Goal: Task Accomplishment & Management: Manage account settings

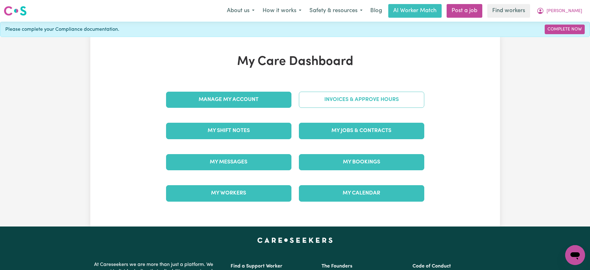
click at [346, 100] on link "Invoices & Approve Hours" at bounding box center [361, 100] width 125 height 16
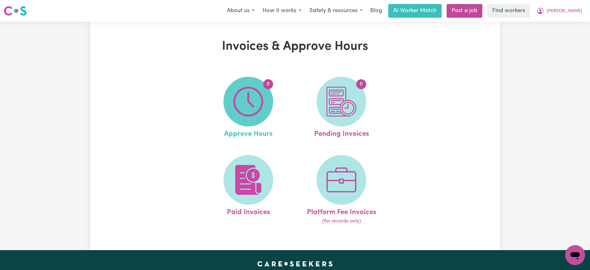
click at [249, 100] on img at bounding box center [248, 102] width 30 height 30
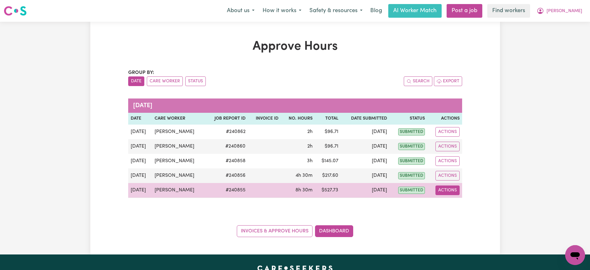
click at [453, 188] on button "Actions" at bounding box center [447, 190] width 24 height 10
click at [453, 201] on link "View Job Report" at bounding box center [462, 204] width 53 height 12
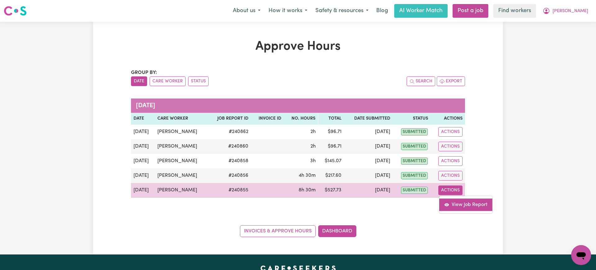
select select "pm"
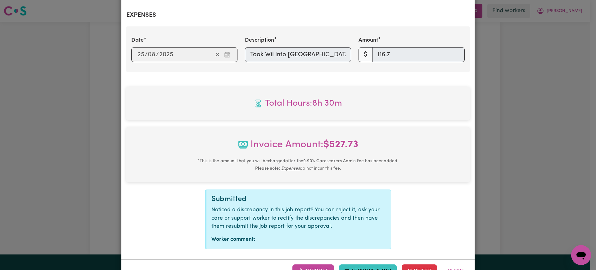
scroll to position [247, 0]
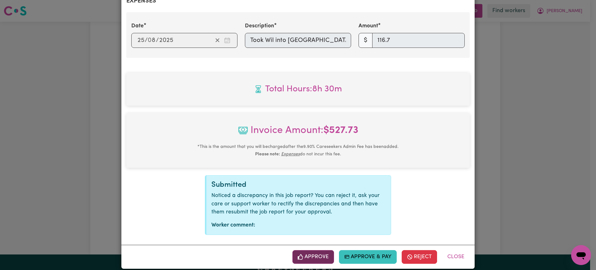
click at [322, 250] on button "Approve" at bounding box center [313, 257] width 42 height 14
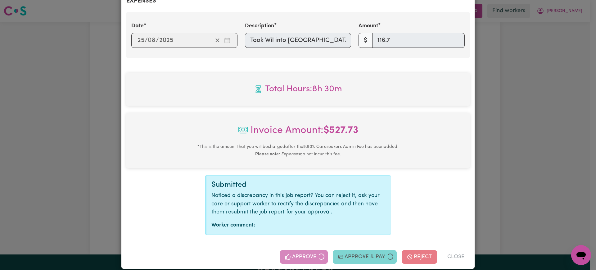
click at [576, 147] on div "Job Report # 240855 - [PERSON_NAME] Summary Job report # 240855 Client name: [P…" at bounding box center [298, 135] width 596 height 270
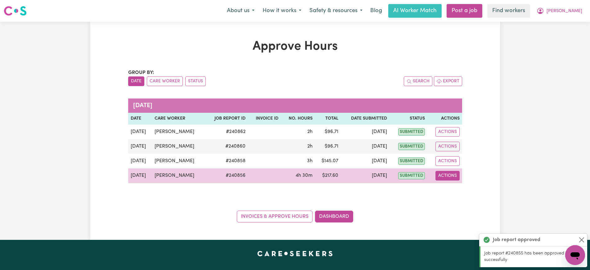
click at [443, 175] on button "Actions" at bounding box center [447, 176] width 24 height 10
click at [452, 186] on link "View Job Report" at bounding box center [462, 190] width 53 height 12
select select "pm"
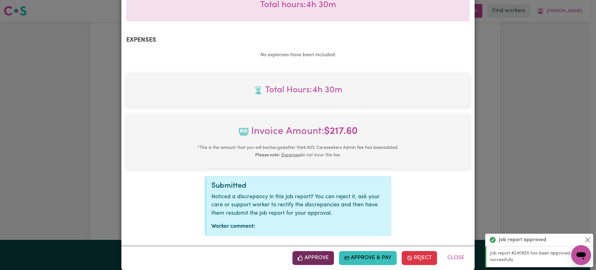
scroll to position [209, 0]
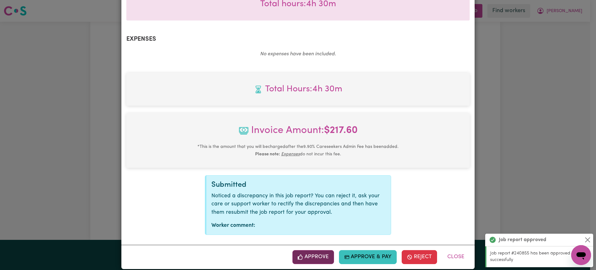
click at [317, 250] on button "Approve" at bounding box center [313, 257] width 42 height 14
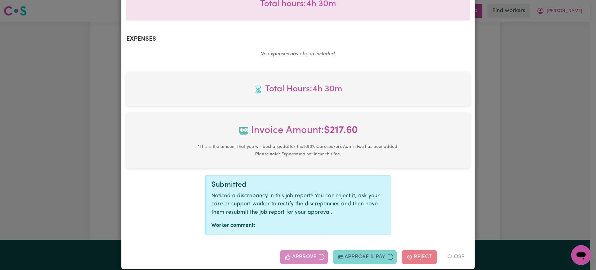
click at [565, 151] on div "Job Report # 240856 - [PERSON_NAME] Summary Job report # 240856 Client name: [P…" at bounding box center [298, 135] width 596 height 270
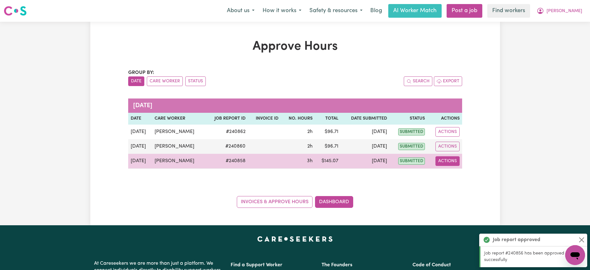
click at [447, 160] on button "Actions" at bounding box center [447, 161] width 24 height 10
click at [450, 175] on link "View Job Report" at bounding box center [462, 175] width 53 height 12
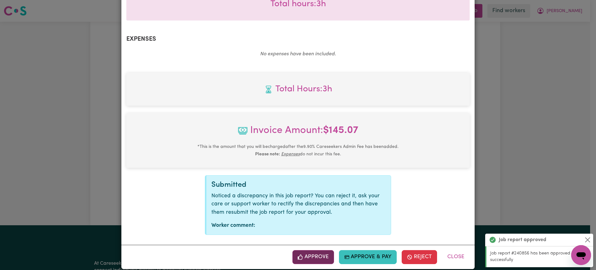
click at [321, 253] on button "Approve" at bounding box center [313, 257] width 42 height 14
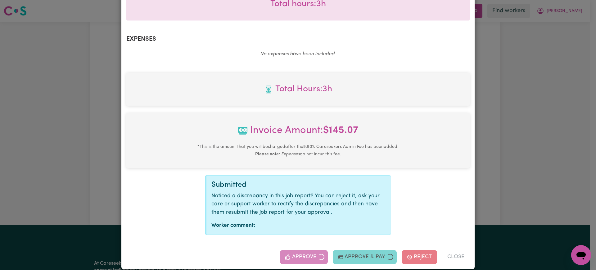
click at [552, 175] on div "Job Report # 240858 - [PERSON_NAME] Summary Job report # 240858 Client name: [P…" at bounding box center [298, 135] width 596 height 270
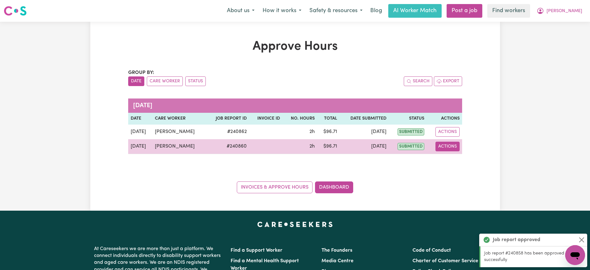
click at [456, 147] on button "Actions" at bounding box center [447, 147] width 24 height 10
click at [466, 164] on link "View Job Report" at bounding box center [462, 161] width 53 height 12
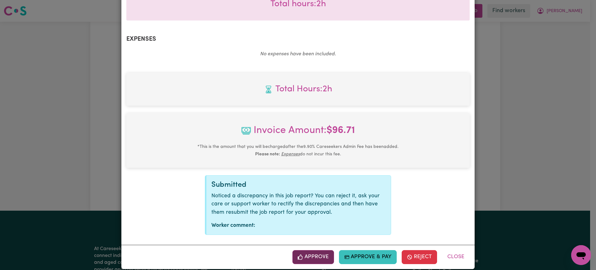
click at [319, 250] on button "Approve" at bounding box center [313, 257] width 42 height 14
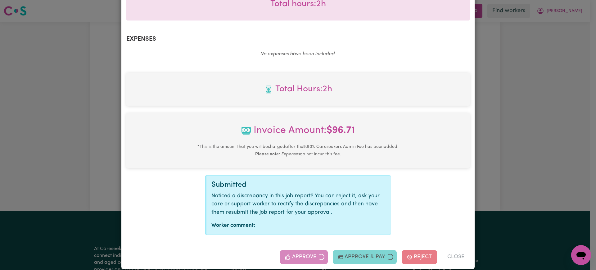
scroll to position [109, 0]
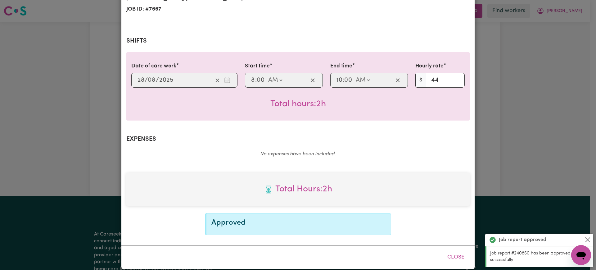
click at [518, 120] on div "Job Report # 240860 - [PERSON_NAME] Summary Job report # 240860 Client name: [P…" at bounding box center [298, 135] width 596 height 270
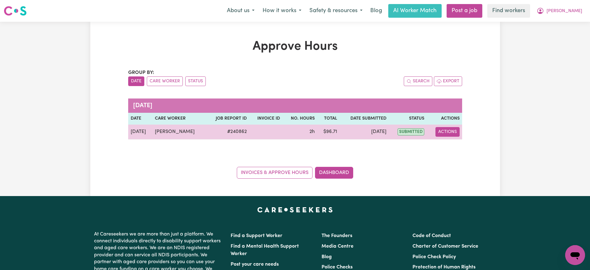
click at [449, 129] on button "Actions" at bounding box center [447, 132] width 24 height 10
click at [453, 144] on link "View Job Report" at bounding box center [462, 146] width 53 height 12
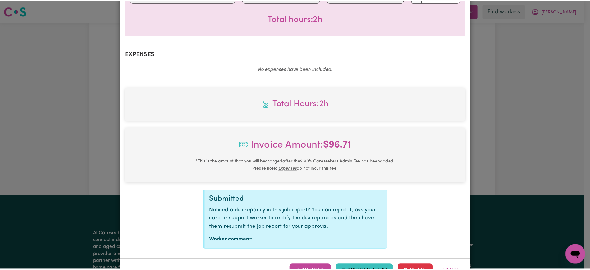
scroll to position [209, 0]
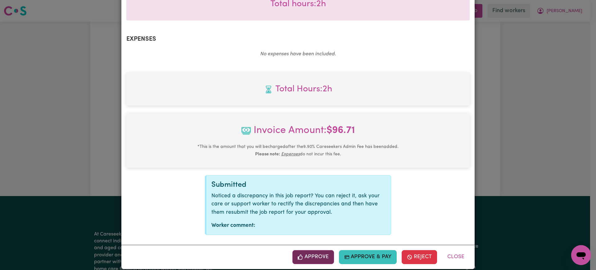
drag, startPoint x: 312, startPoint y: 246, endPoint x: 387, endPoint y: 192, distance: 93.0
click at [313, 250] on button "Approve" at bounding box center [313, 257] width 42 height 14
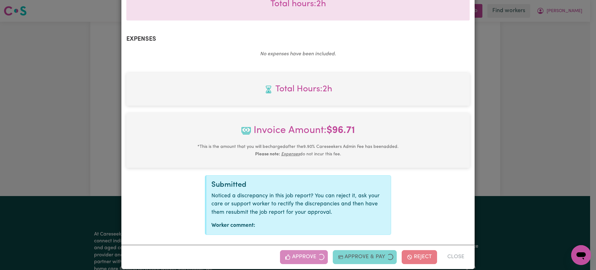
click at [559, 114] on div "Job Report # 240862 - [PERSON_NAME] Summary Job report # 240862 Client name: [P…" at bounding box center [298, 135] width 596 height 270
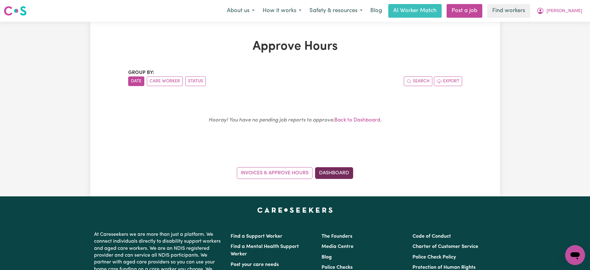
click at [331, 167] on link "Dashboard" at bounding box center [334, 173] width 38 height 12
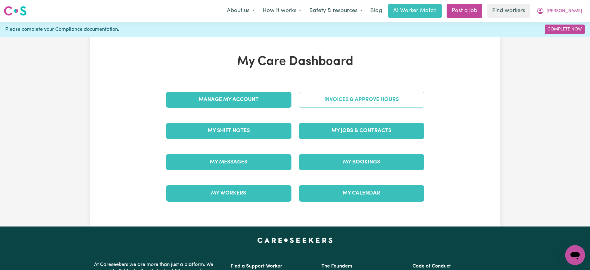
click at [346, 104] on link "Invoices & Approve Hours" at bounding box center [361, 100] width 125 height 16
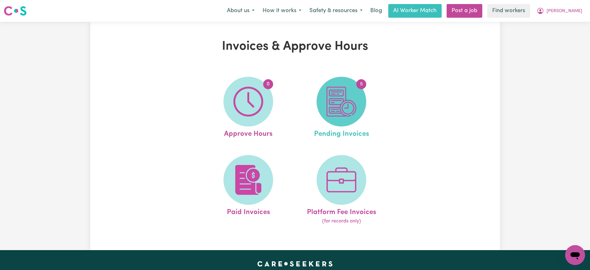
click at [343, 98] on img at bounding box center [342, 102] width 30 height 30
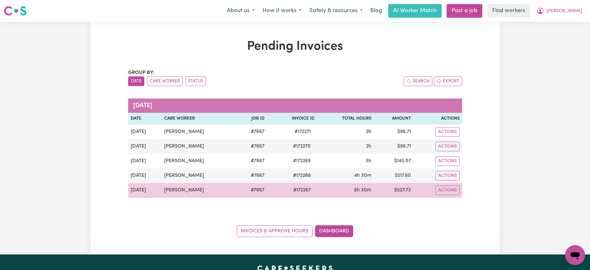
click at [304, 187] on span "# 172267" at bounding box center [302, 189] width 25 height 7
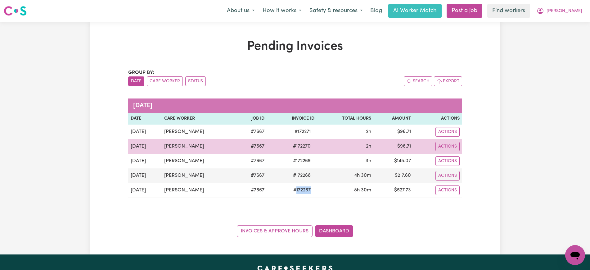
copy span "172267"
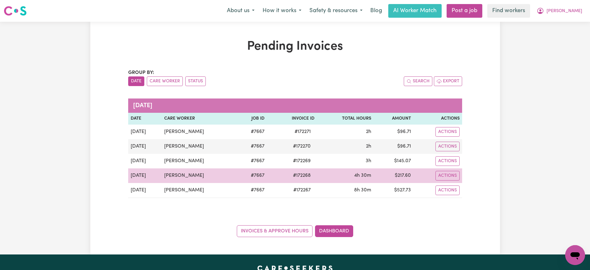
click at [301, 174] on span "# 172268" at bounding box center [301, 175] width 25 height 7
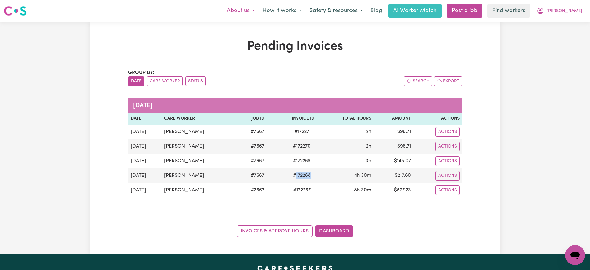
copy span "172268"
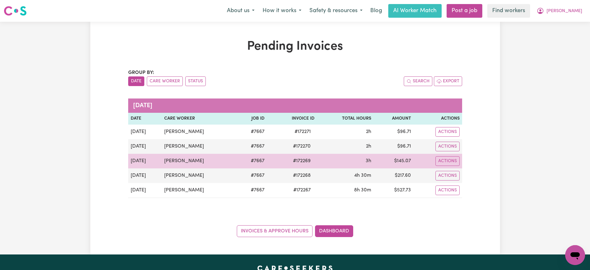
click at [302, 160] on span "# 172269" at bounding box center [301, 160] width 25 height 7
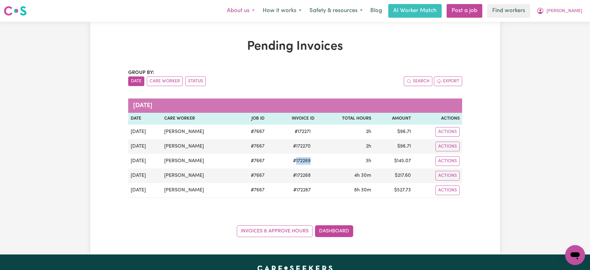
copy span "172269"
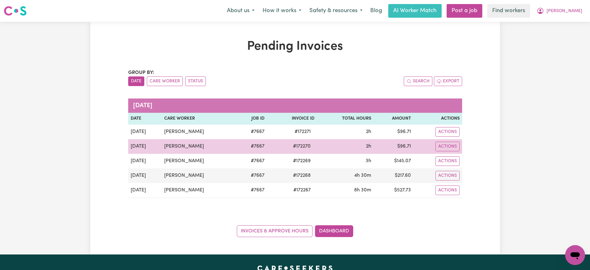
click at [302, 146] on span "# 172270" at bounding box center [301, 145] width 25 height 7
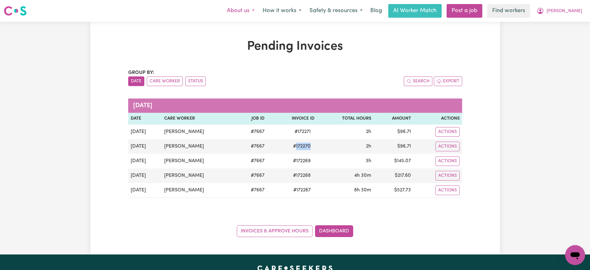
copy span "172270"
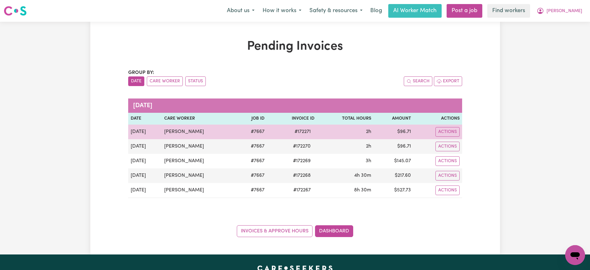
click at [296, 130] on span "# 172271" at bounding box center [303, 131] width 24 height 7
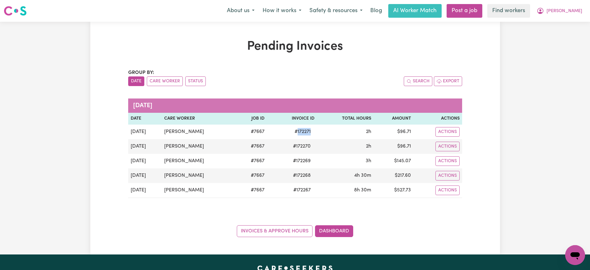
copy span "172271"
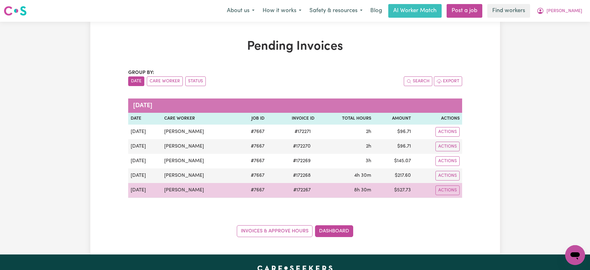
click at [402, 190] on td "$ 527.73" at bounding box center [394, 190] width 40 height 15
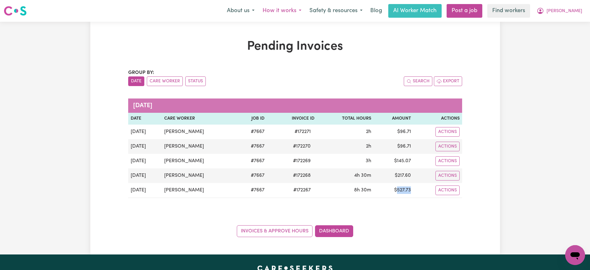
copy td "527.73"
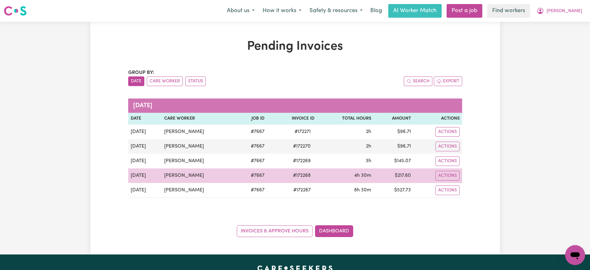
click at [399, 172] on td "$ 217.60" at bounding box center [394, 175] width 40 height 15
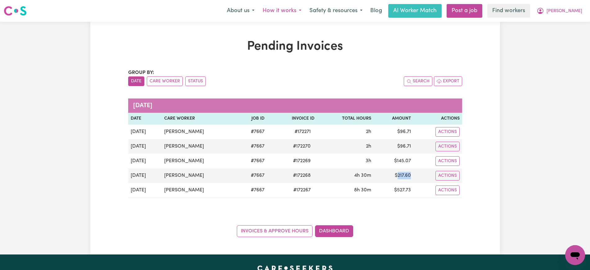
copy td "217.60"
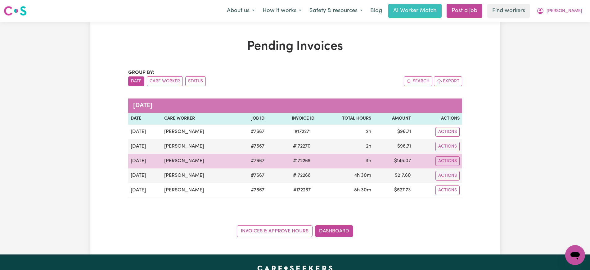
click at [403, 160] on td "$ 145.07" at bounding box center [394, 161] width 40 height 15
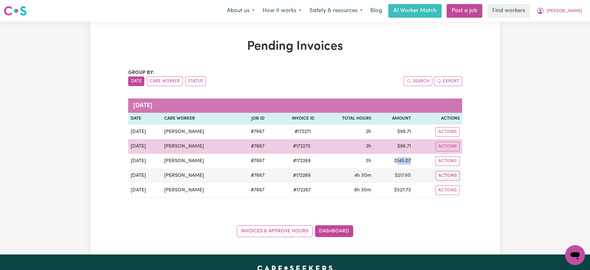
drag, startPoint x: 403, startPoint y: 160, endPoint x: 411, endPoint y: 151, distance: 12.1
click at [403, 160] on td "$ 145.07" at bounding box center [394, 161] width 40 height 15
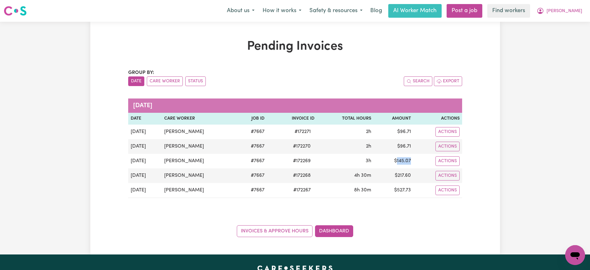
copy td "145.07"
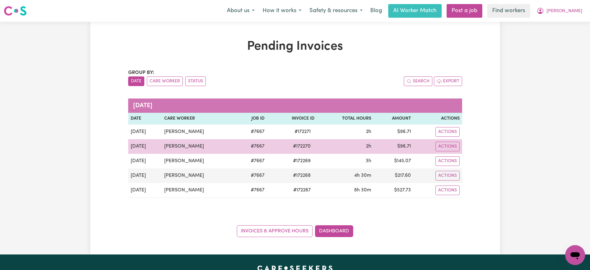
click at [405, 149] on td "$ 96.71" at bounding box center [394, 146] width 40 height 15
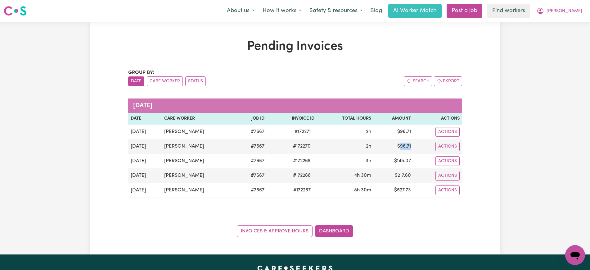
copy td "96.71"
click at [544, 11] on icon "My Account" at bounding box center [540, 10] width 7 height 7
click at [558, 34] on link "Logout" at bounding box center [561, 36] width 49 height 12
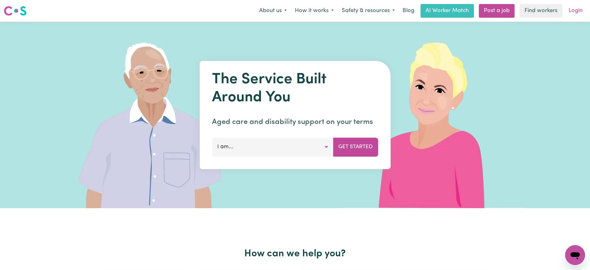
click at [573, 12] on link "Login" at bounding box center [575, 11] width 21 height 14
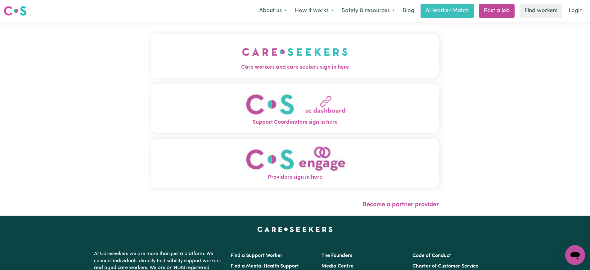
click at [268, 58] on img "Care workers and care seekers sign in here" at bounding box center [295, 51] width 106 height 23
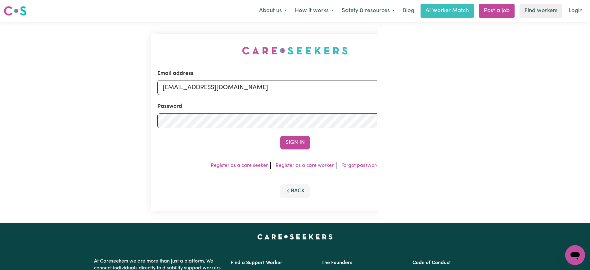
click at [212, 46] on div "Email address [EMAIL_ADDRESS][DOMAIN_NAME] Password Sign In Register as a care …" at bounding box center [294, 122] width 295 height 201
drag, startPoint x: 195, startPoint y: 87, endPoint x: 574, endPoint y: 108, distance: 380.2
click at [580, 107] on div "Email address [EMAIL_ADDRESS][DOMAIN_NAME] Password Sign In Register as a care …" at bounding box center [295, 122] width 590 height 201
type input "[EMAIL_ADDRESS][DOMAIN_NAME]"
click at [280, 136] on button "Sign In" at bounding box center [295, 143] width 30 height 14
